Goal: Task Accomplishment & Management: Manage account settings

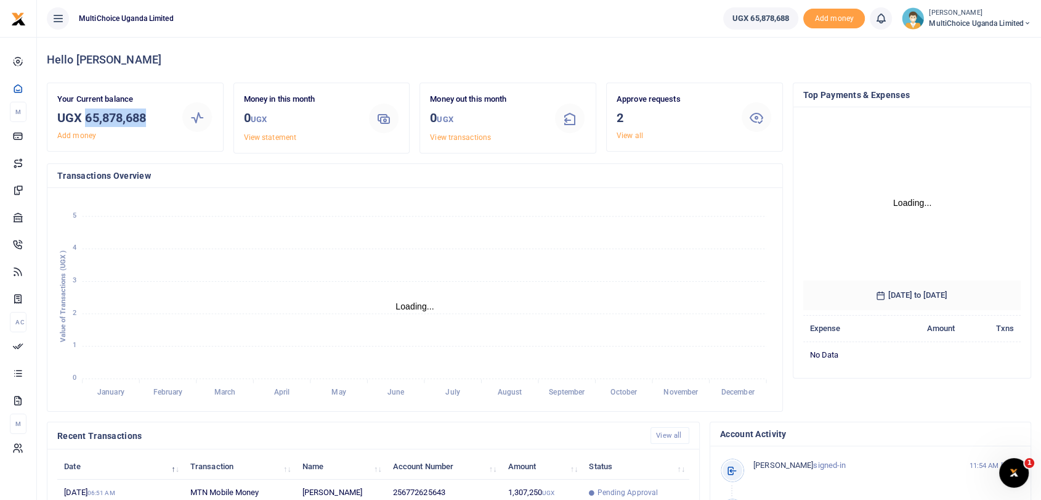
drag, startPoint x: 84, startPoint y: 116, endPoint x: 154, endPoint y: 118, distance: 70.3
click at [154, 118] on h3 "UGX 65,878,688" at bounding box center [114, 117] width 114 height 18
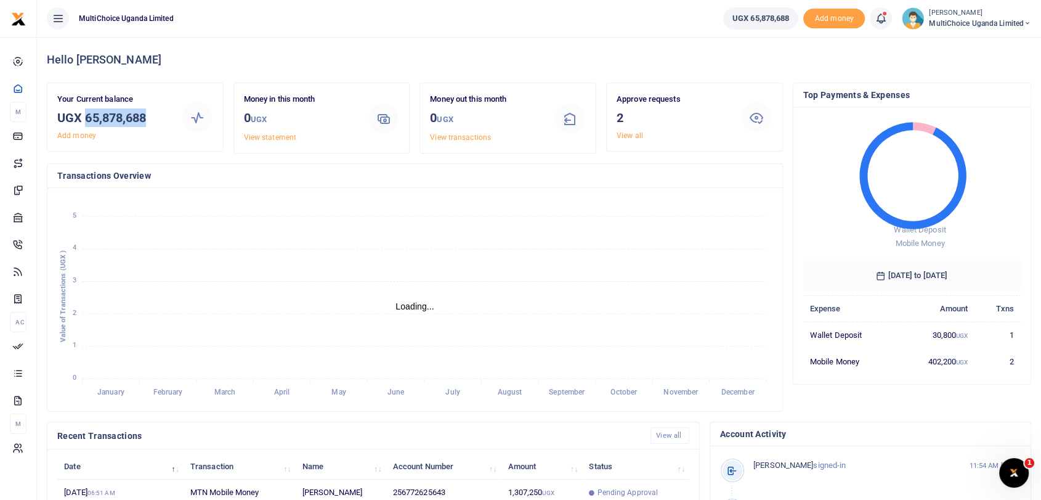
scroll to position [10, 10]
copy h3 "65,878,688"
click at [953, 15] on small "[PERSON_NAME]" at bounding box center [980, 13] width 102 height 10
click at [979, 40] on link "Switch accounts" at bounding box center [975, 44] width 108 height 17
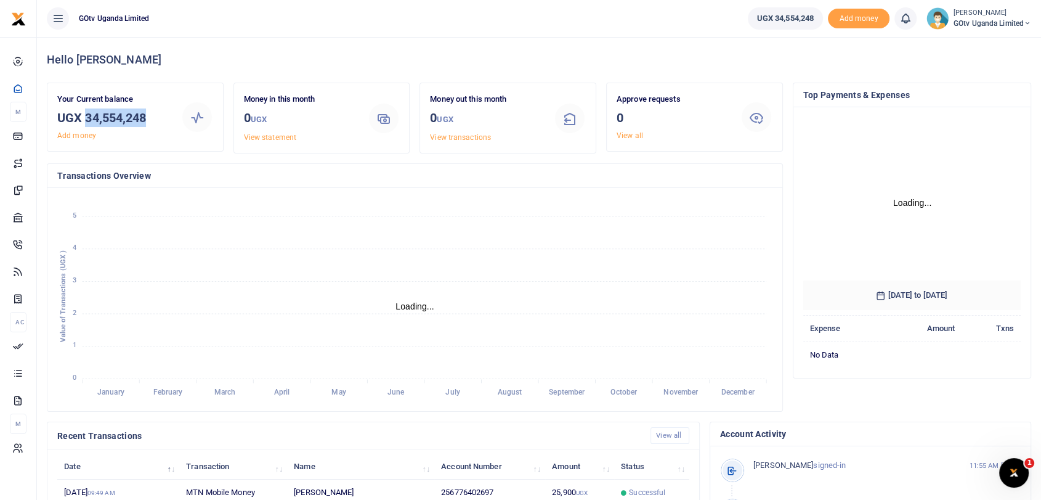
drag, startPoint x: 85, startPoint y: 116, endPoint x: 173, endPoint y: 119, distance: 88.1
click at [173, 119] on div "Your Current balance UGX 34,554,248 Add money" at bounding box center [114, 117] width 124 height 48
copy h3 "34,554,248"
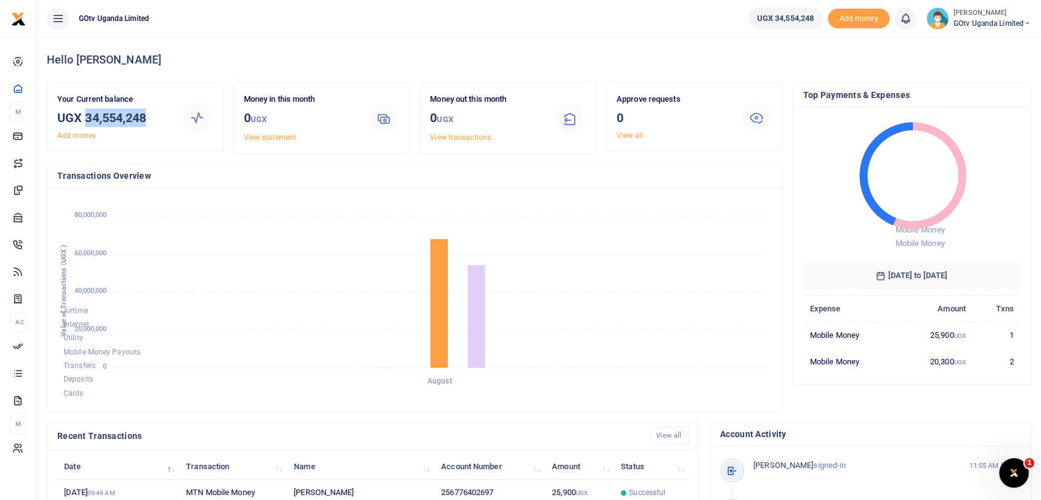
scroll to position [10, 10]
